Goal: Task Accomplishment & Management: Use online tool/utility

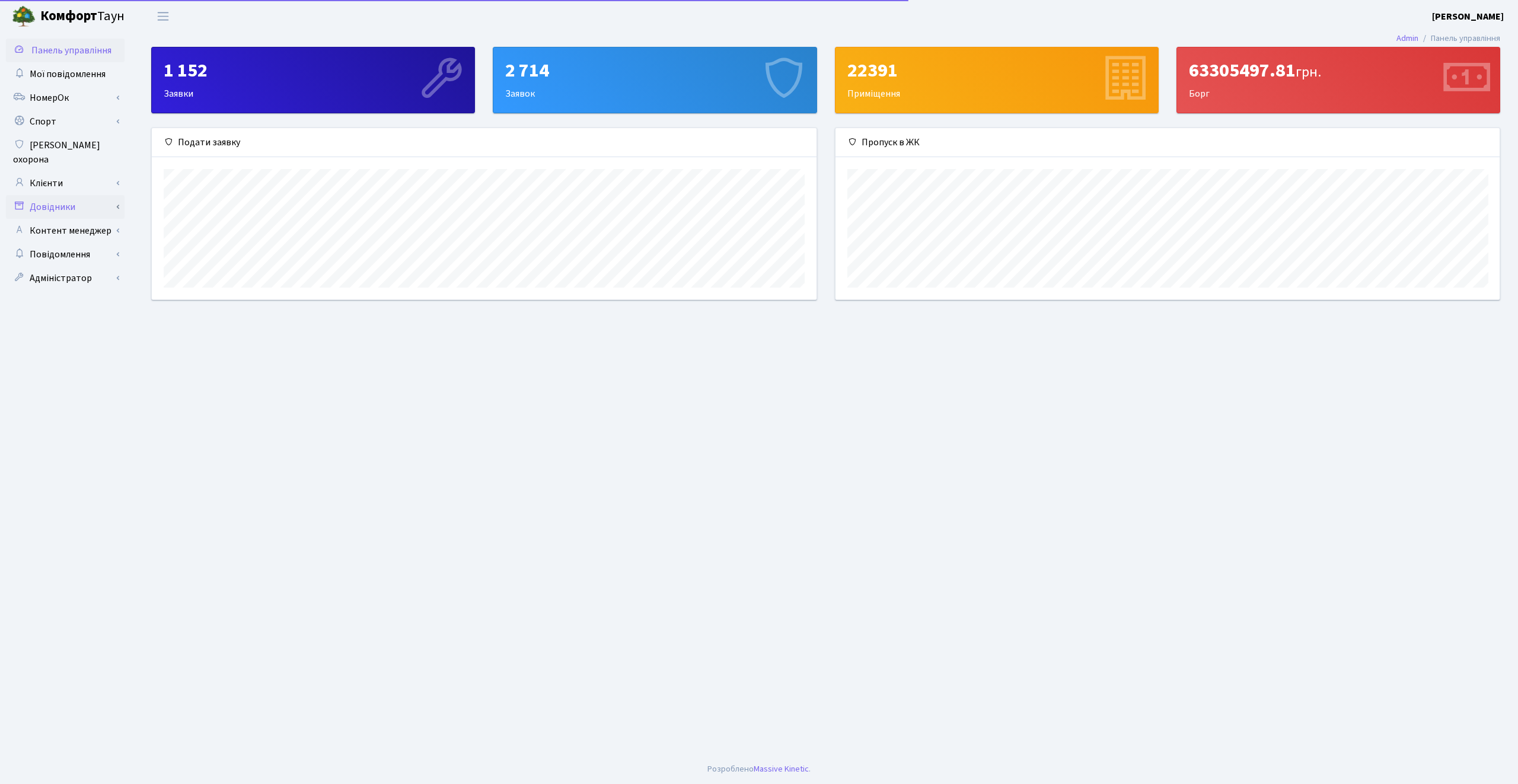
scroll to position [172, 664]
click at [77, 172] on link "Клієнти" at bounding box center [65, 183] width 119 height 24
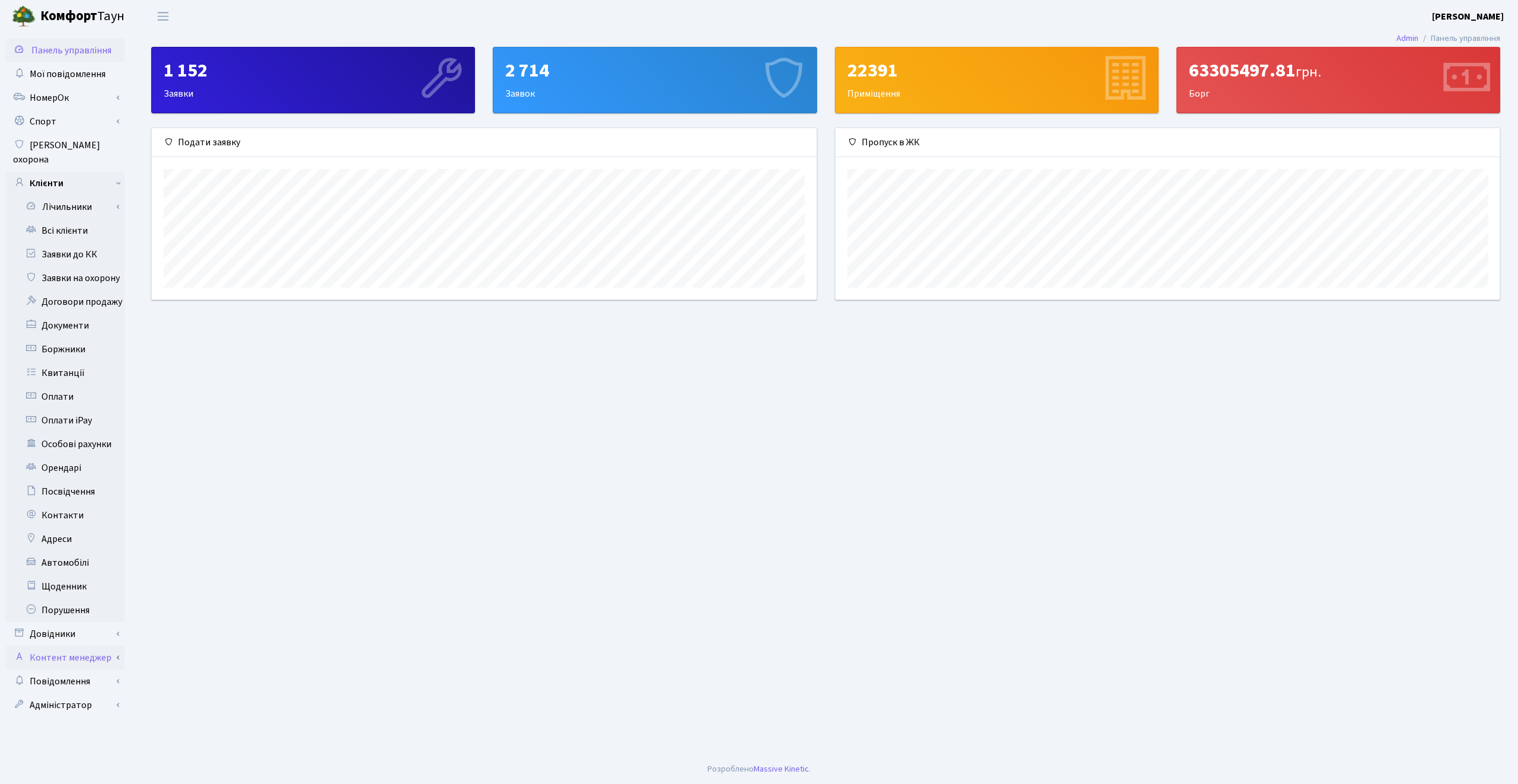
click at [81, 645] on link "Контент менеджер" at bounding box center [65, 657] width 119 height 24
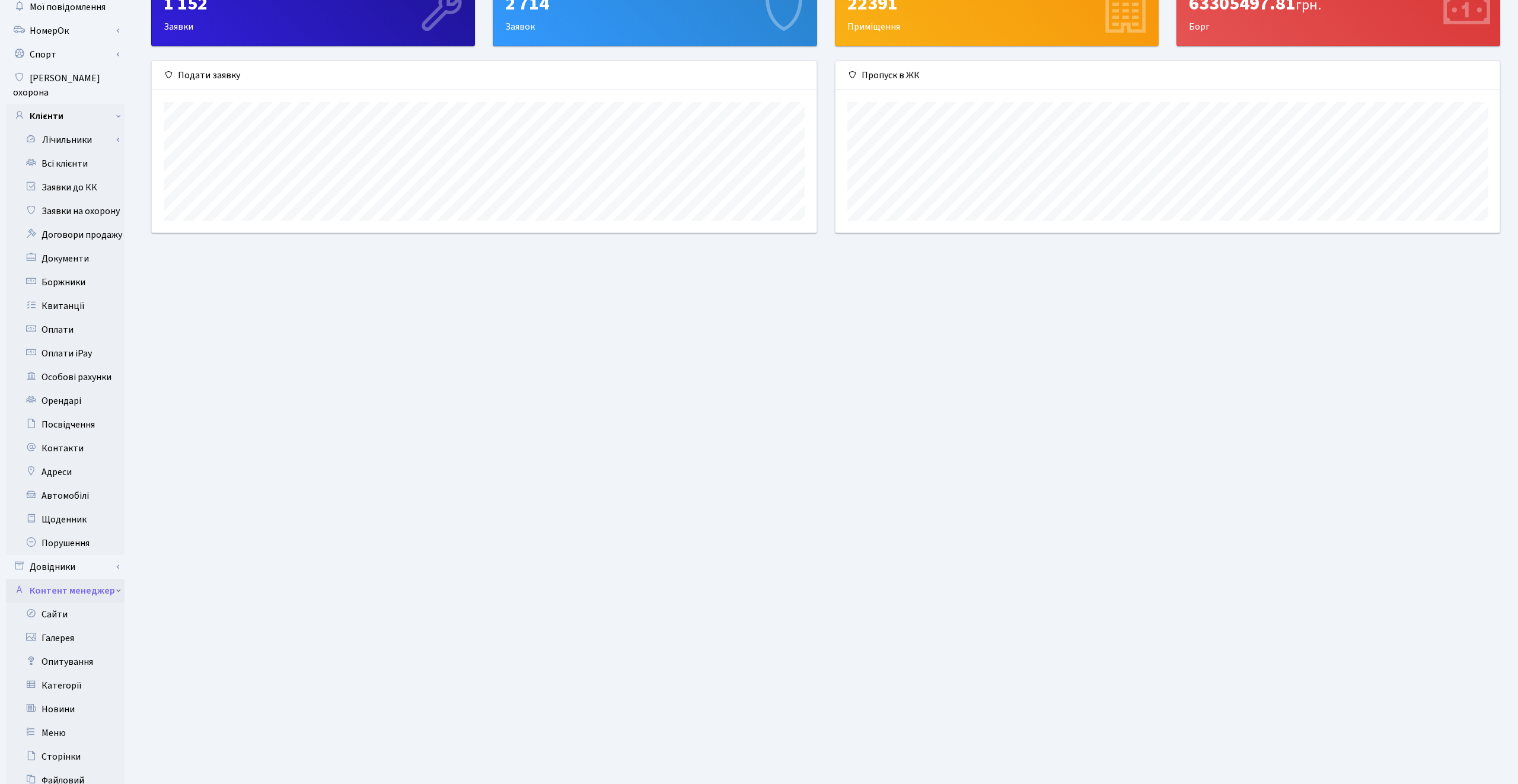
scroll to position [145, 0]
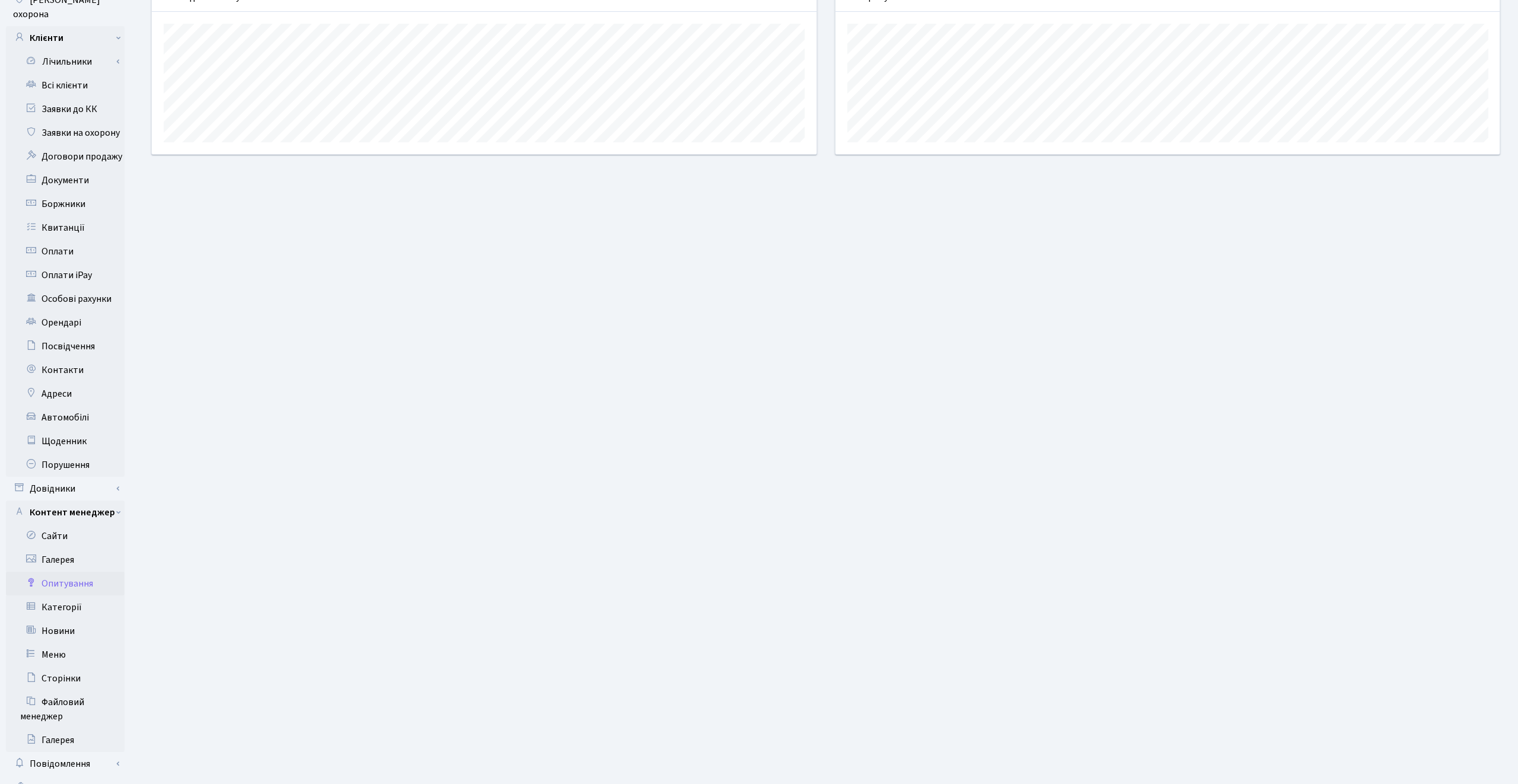
click at [70, 571] on link "Опитування" at bounding box center [65, 583] width 119 height 24
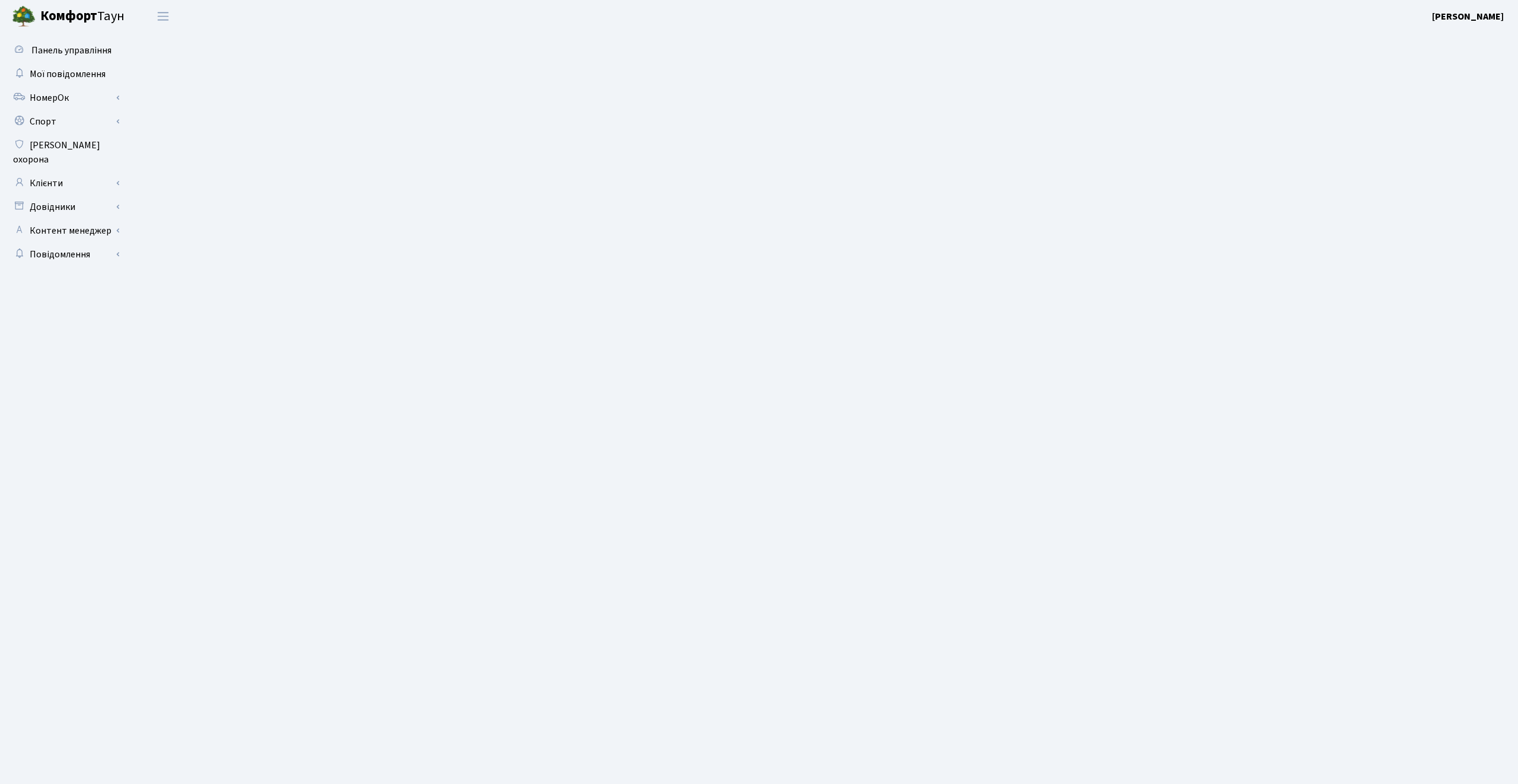
select select "25"
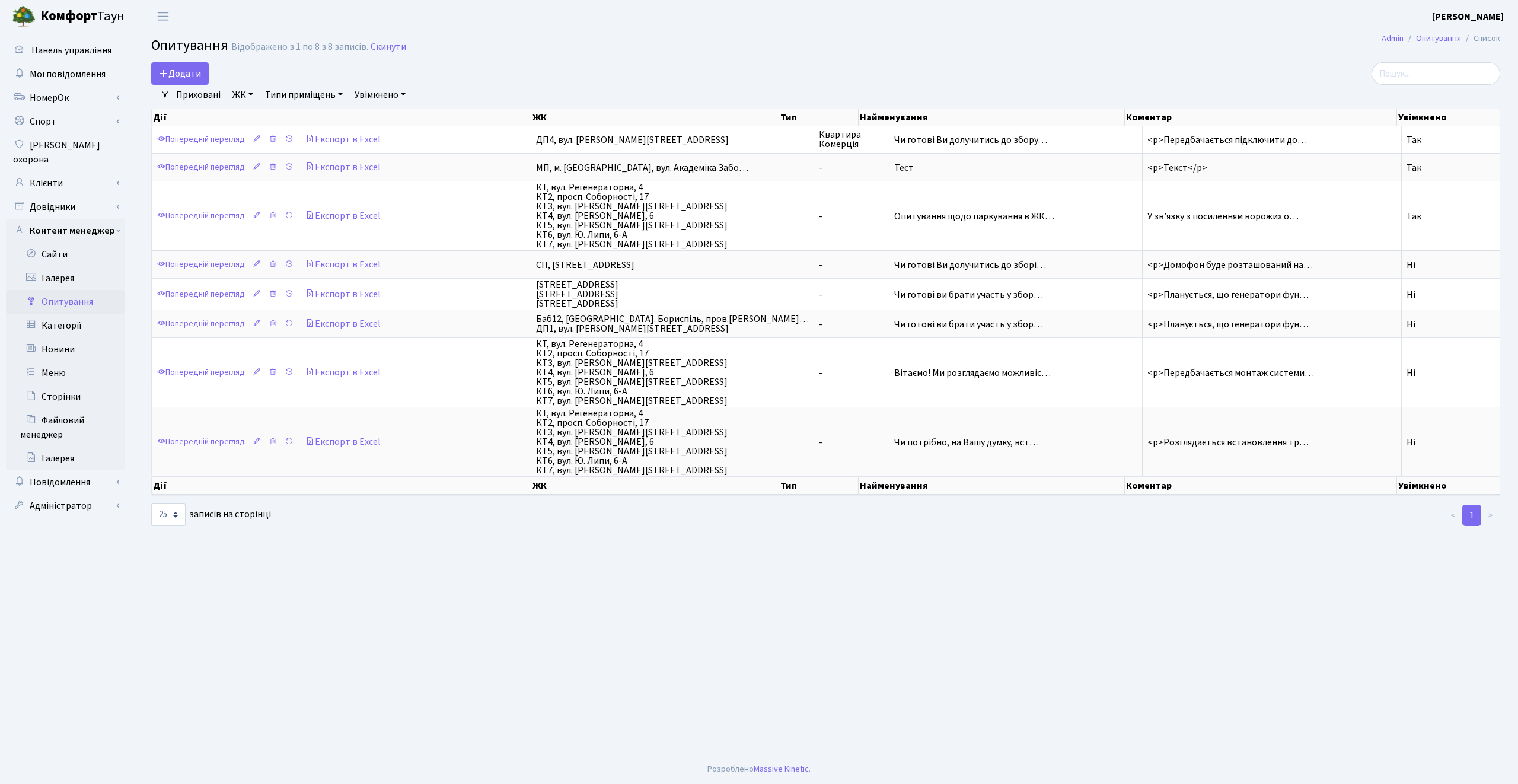
click at [380, 92] on link "Увімкнено" at bounding box center [380, 95] width 61 height 21
click at [399, 148] on link "Так" at bounding box center [397, 149] width 94 height 19
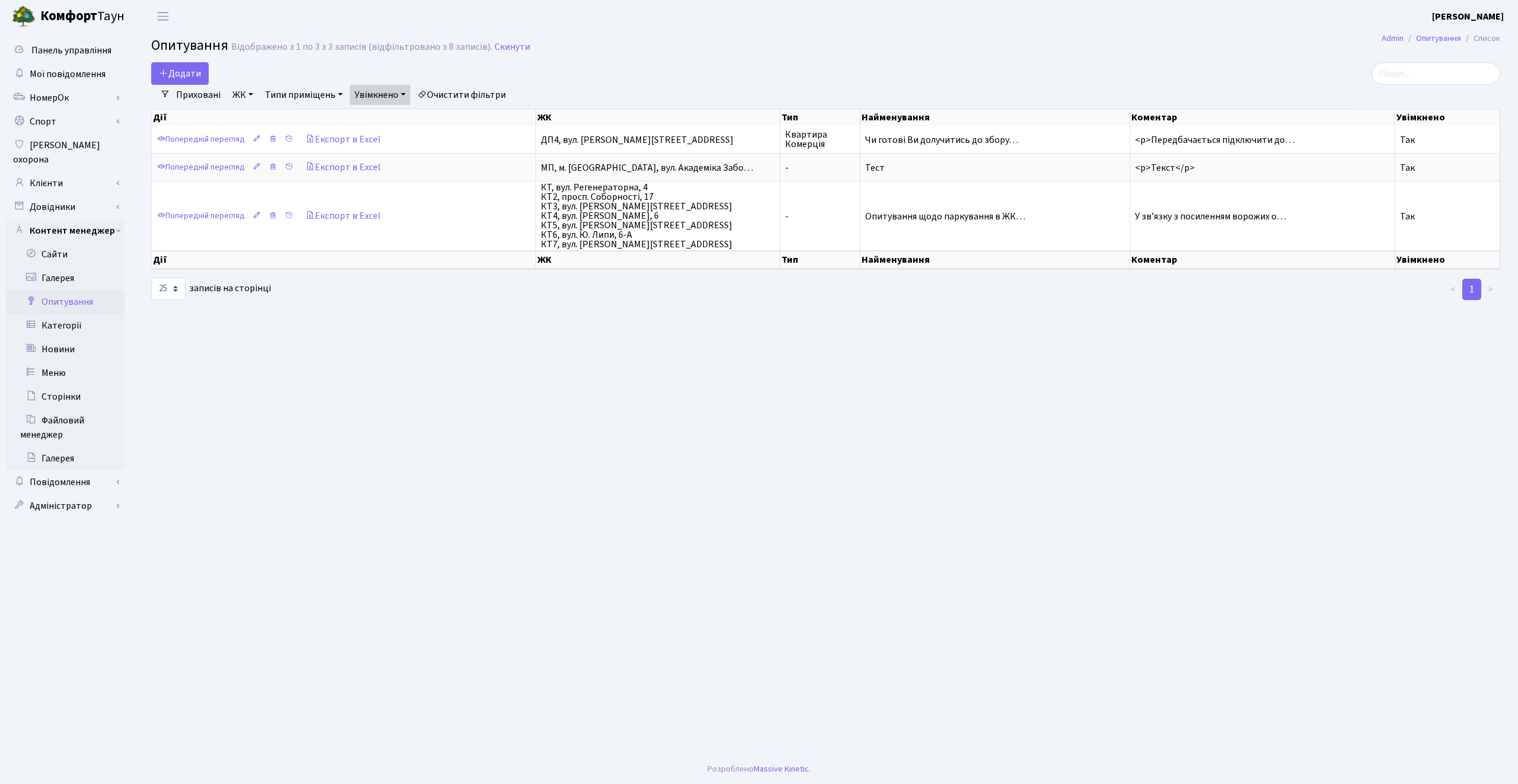
click at [740, 46] on h2 "Опитування Відображено з 1 по 3 з 3 записів (відфільтровано з 8 записів). Скину…" at bounding box center [825, 47] width 1349 height 21
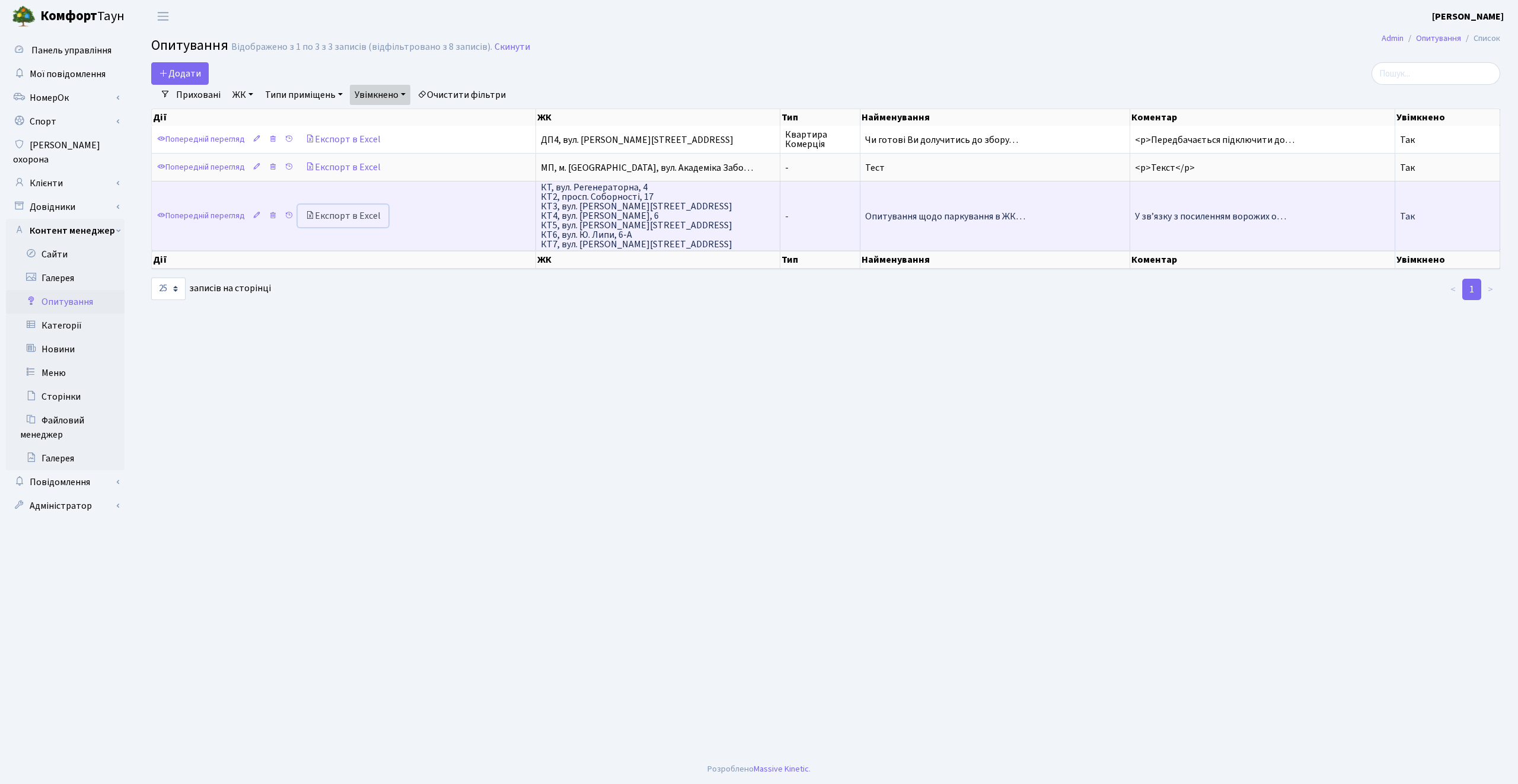
click at [355, 214] on link "Експорт в Excel" at bounding box center [342, 215] width 90 height 22
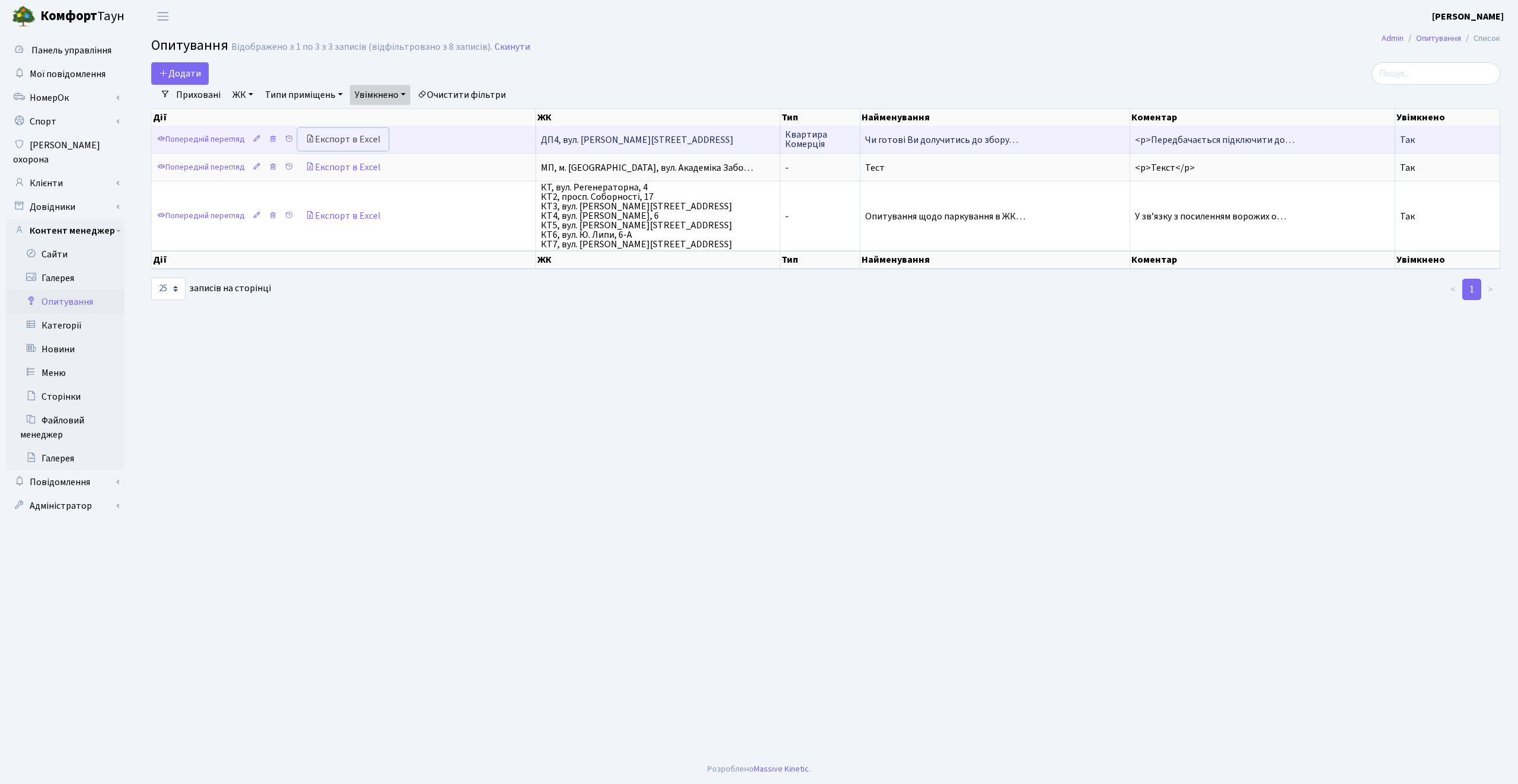
click at [358, 139] on link "Експорт в Excel" at bounding box center [342, 139] width 90 height 22
